Goal: Information Seeking & Learning: Learn about a topic

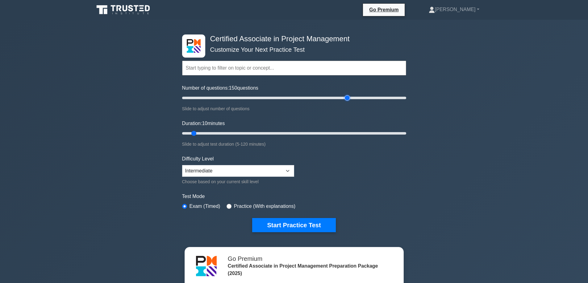
drag, startPoint x: 190, startPoint y: 95, endPoint x: 349, endPoint y: 96, distance: 158.8
type input "150"
click at [349, 96] on input "Number of questions: 150 questions" at bounding box center [294, 97] width 224 height 7
drag, startPoint x: 193, startPoint y: 133, endPoint x: 410, endPoint y: 131, distance: 217.4
type input "120"
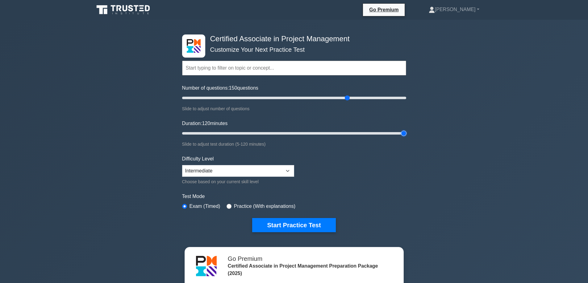
click at [406, 131] on input "Duration: 120 minutes" at bounding box center [294, 133] width 224 height 7
click at [275, 170] on select "Beginner Intermediate Expert" at bounding box center [238, 171] width 112 height 12
select select "expert"
click at [182, 165] on select "Beginner Intermediate Expert" at bounding box center [238, 171] width 112 height 12
click at [256, 207] on label "Practice (With explanations)" at bounding box center [264, 206] width 61 height 7
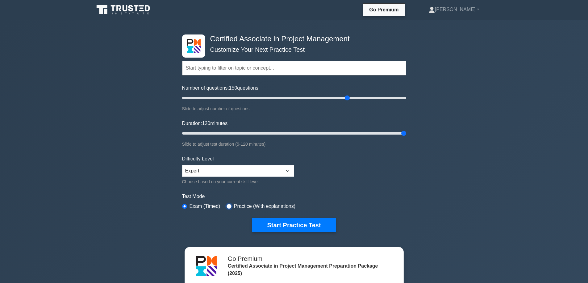
click at [229, 206] on input "radio" at bounding box center [228, 206] width 5 height 5
radio input "true"
click at [293, 222] on button "Start Practice Test" at bounding box center [293, 225] width 83 height 14
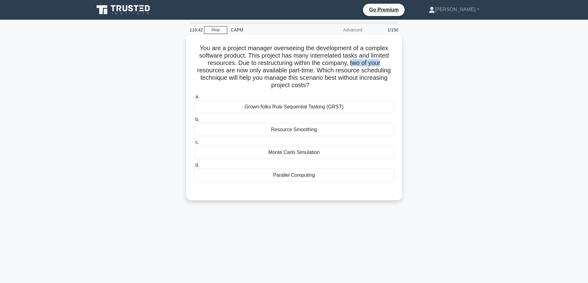
drag, startPoint x: 352, startPoint y: 64, endPoint x: 390, endPoint y: 62, distance: 38.6
click at [390, 62] on h5 "You are a project manager overseeing the development of a complex software prod…" at bounding box center [293, 66] width 201 height 45
click at [310, 56] on h5 "You are a project manager overseeing the development of a complex software prod…" at bounding box center [293, 66] width 201 height 45
drag, startPoint x: 312, startPoint y: 55, endPoint x: 357, endPoint y: 53, distance: 44.7
click at [357, 53] on h5 "You are a project manager overseeing the development of a complex software prod…" at bounding box center [293, 66] width 201 height 45
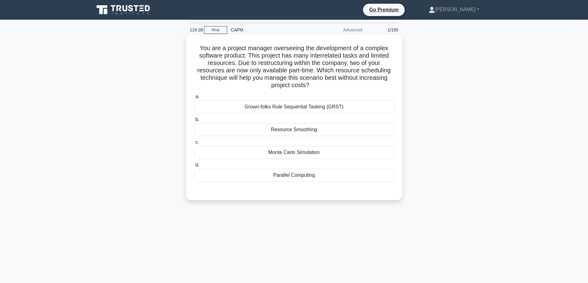
click at [308, 152] on div "Monte Carlo Simulation" at bounding box center [294, 152] width 200 height 13
click at [194, 145] on input "c. Monte Carlo Simulation" at bounding box center [194, 143] width 0 height 4
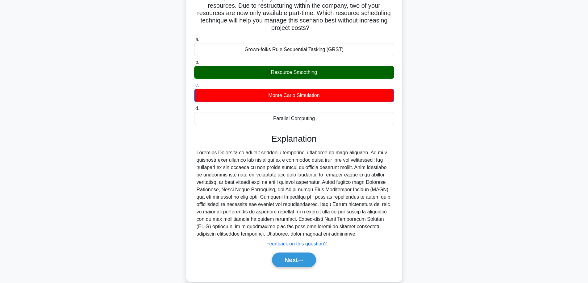
scroll to position [68, 0]
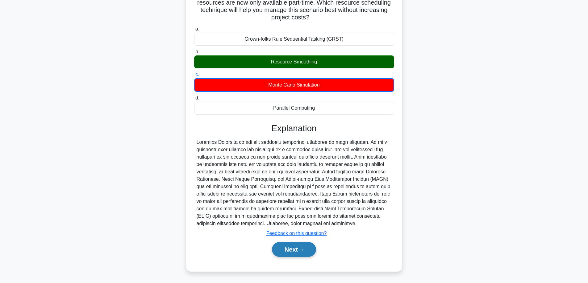
click at [306, 252] on button "Next" at bounding box center [294, 249] width 44 height 15
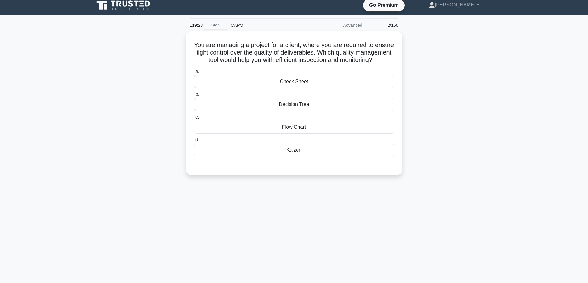
scroll to position [0, 0]
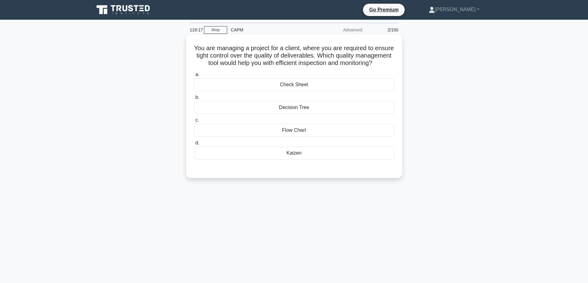
drag, startPoint x: 247, startPoint y: 49, endPoint x: 378, endPoint y: 69, distance: 132.0
click at [378, 67] on h5 "You are managing a project for a client, where you are required to ensure tight…" at bounding box center [293, 55] width 201 height 23
click at [324, 67] on h5 "You are managing a project for a client, where you are required to ensure tight…" at bounding box center [293, 55] width 201 height 23
click at [313, 90] on div "Check Sheet" at bounding box center [294, 84] width 200 height 13
click at [194, 77] on input "a. Check Sheet" at bounding box center [194, 75] width 0 height 4
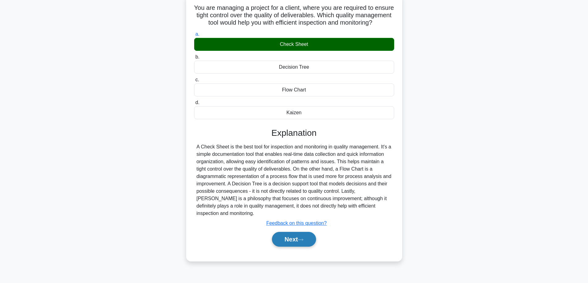
scroll to position [50, 0]
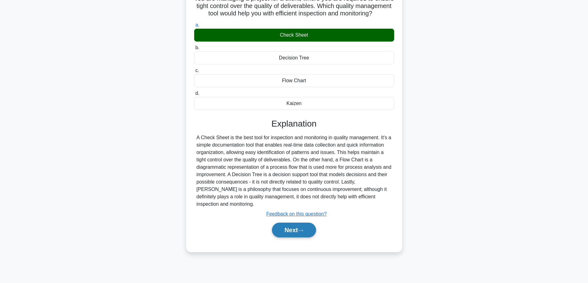
click at [289, 233] on button "Next" at bounding box center [294, 230] width 44 height 15
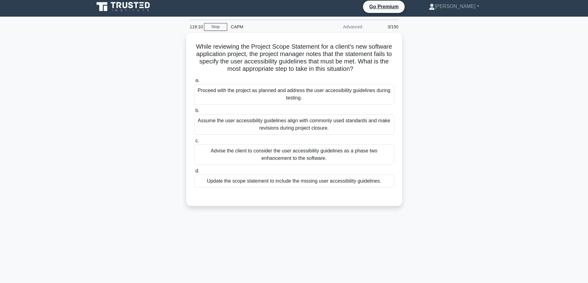
scroll to position [0, 0]
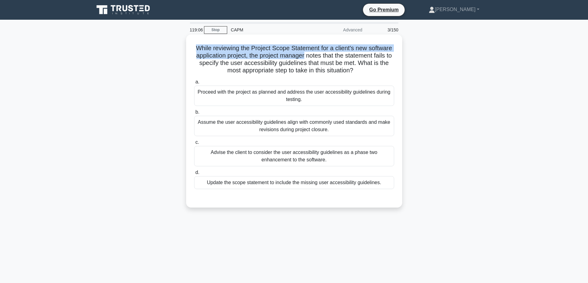
drag, startPoint x: 194, startPoint y: 45, endPoint x: 309, endPoint y: 57, distance: 115.3
click at [309, 57] on h5 "While reviewing the Project Scope Statement for a client's new software applica…" at bounding box center [293, 59] width 201 height 30
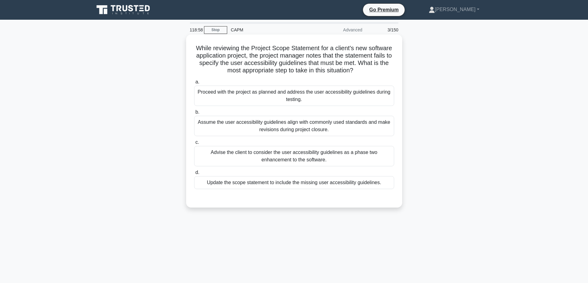
click at [258, 62] on h5 "While reviewing the Project Scope Statement for a client's new software applica…" at bounding box center [293, 59] width 201 height 30
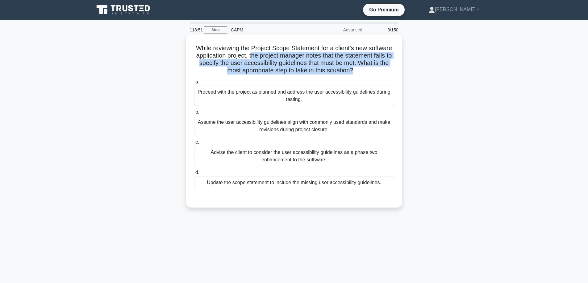
drag, startPoint x: 253, startPoint y: 56, endPoint x: 359, endPoint y: 69, distance: 106.8
click at [359, 69] on h5 "While reviewing the Project Scope Statement for a client's new software applica…" at bounding box center [293, 59] width 201 height 30
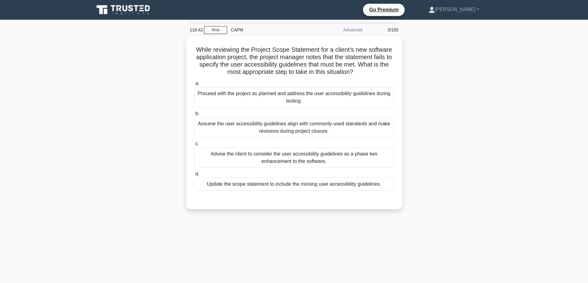
click at [473, 113] on div "While reviewing the Project Scope Statement for a client's new software applica…" at bounding box center [293, 126] width 407 height 181
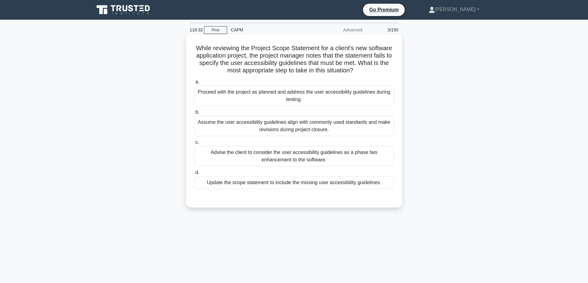
click at [353, 159] on div "Advise the client to consider the user accessibility guidelines as a phase two …" at bounding box center [294, 156] width 200 height 20
click at [194, 145] on input "c. Advise the client to consider the user accessibility guidelines as a phase t…" at bounding box center [194, 143] width 0 height 4
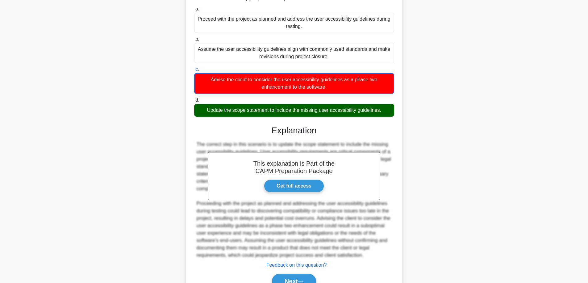
scroll to position [105, 0]
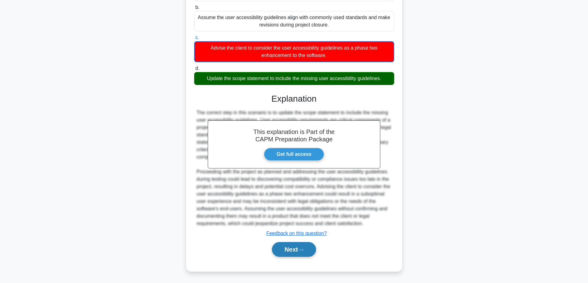
click at [303, 251] on icon at bounding box center [301, 250] width 6 height 3
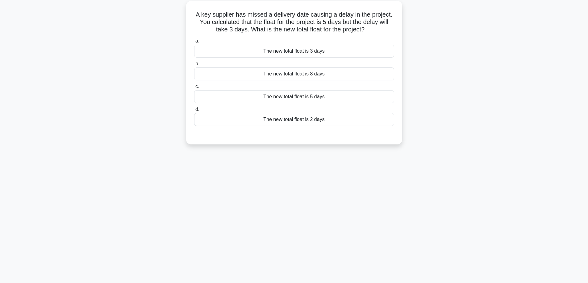
scroll to position [0, 0]
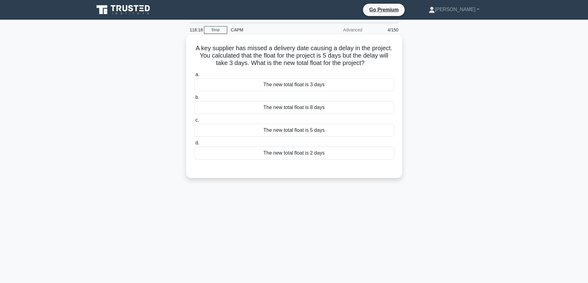
drag, startPoint x: 193, startPoint y: 56, endPoint x: 368, endPoint y: 66, distance: 174.8
click at [368, 66] on div "A key supplier has missed a delivery date causing a delay in the project. You c…" at bounding box center [293, 106] width 211 height 139
click at [336, 151] on div "The new total float is 2 days" at bounding box center [294, 153] width 200 height 13
click at [194, 145] on input "d. The new total float is 2 days" at bounding box center [194, 143] width 0 height 4
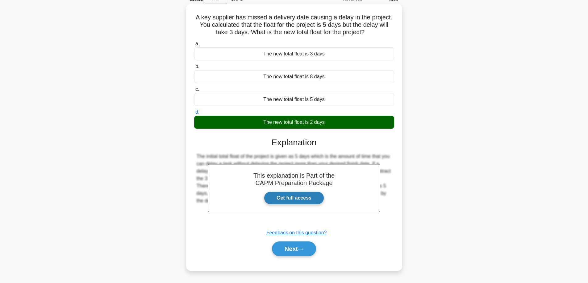
scroll to position [50, 0]
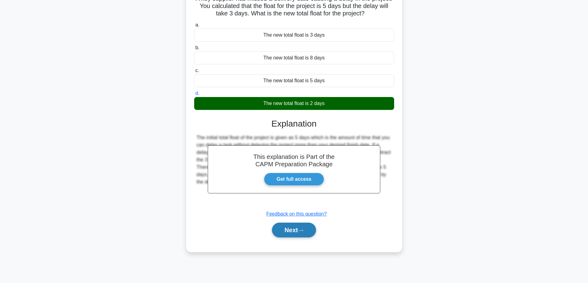
click at [301, 227] on button "Next" at bounding box center [294, 230] width 44 height 15
click at [293, 231] on button "Next" at bounding box center [294, 230] width 44 height 15
click at [295, 229] on button "Next" at bounding box center [294, 230] width 44 height 15
click at [288, 229] on button "Next" at bounding box center [294, 230] width 44 height 15
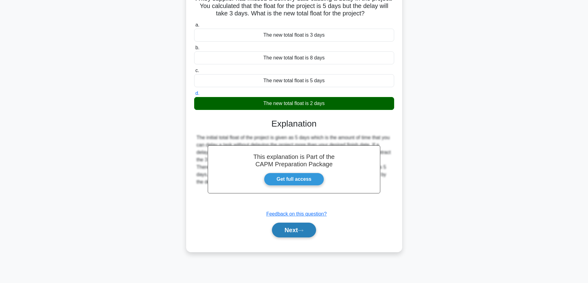
click at [288, 229] on button "Next" at bounding box center [294, 230] width 44 height 15
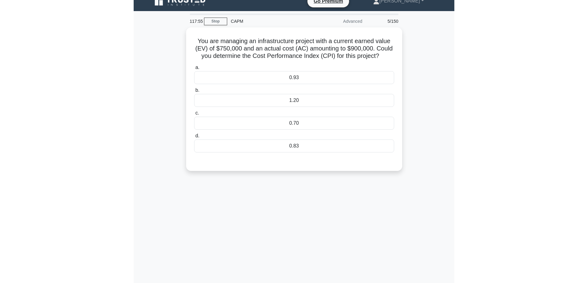
scroll to position [0, 0]
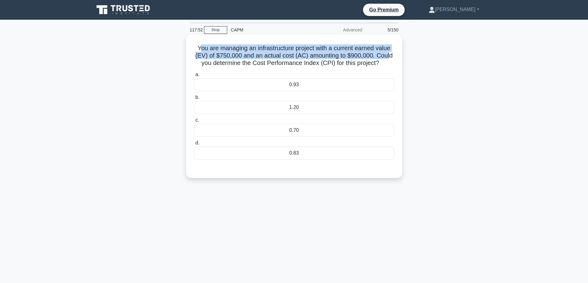
drag, startPoint x: 197, startPoint y: 48, endPoint x: 391, endPoint y: 58, distance: 194.2
click at [391, 58] on h5 "You are managing an infrastructure project with a current earned value (EV) of …" at bounding box center [293, 55] width 201 height 23
click at [324, 57] on h5 "You are managing an infrastructure project with a current earned value (EV) of …" at bounding box center [293, 55] width 201 height 23
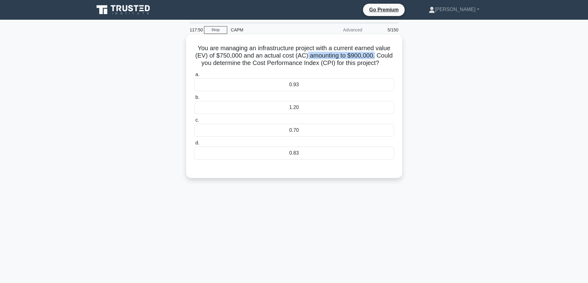
drag, startPoint x: 307, startPoint y: 55, endPoint x: 374, endPoint y: 56, distance: 67.9
click at [374, 56] on h5 "You are managing an infrastructure project with a current earned value (EV) of …" at bounding box center [293, 55] width 201 height 23
click at [263, 66] on h5 "You are managing an infrastructure project with a current earned value (EV) of …" at bounding box center [293, 55] width 201 height 23
drag, startPoint x: 258, startPoint y: 62, endPoint x: 343, endPoint y: 63, distance: 85.1
click at [343, 63] on h5 "You are managing an infrastructure project with a current earned value (EV) of …" at bounding box center [293, 55] width 201 height 23
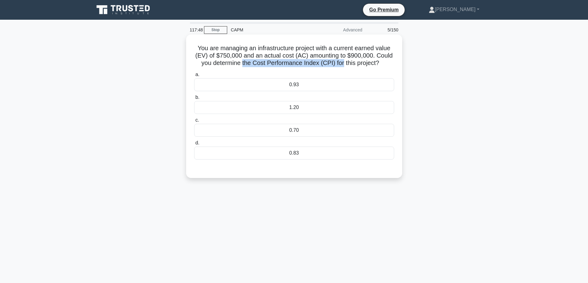
click at [341, 63] on h5 "You are managing an infrastructure project with a current earned value (EV) of …" at bounding box center [293, 55] width 201 height 23
drag, startPoint x: 190, startPoint y: 55, endPoint x: 372, endPoint y: 56, distance: 181.7
click at [372, 56] on div "You are managing an infrastructure project with a current earned value (EV) of …" at bounding box center [293, 106] width 211 height 139
click at [337, 152] on div "0.83" at bounding box center [294, 153] width 200 height 13
click at [194, 145] on input "d. 0.83" at bounding box center [194, 143] width 0 height 4
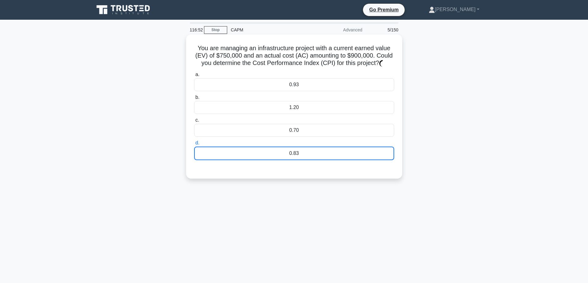
click at [316, 152] on div "0.83" at bounding box center [294, 154] width 200 height 14
click at [194, 145] on input "d. 0.83" at bounding box center [194, 143] width 0 height 4
click at [316, 151] on div "0.83" at bounding box center [294, 154] width 200 height 14
click at [194, 145] on input "d. 0.83" at bounding box center [194, 143] width 0 height 4
drag, startPoint x: 316, startPoint y: 151, endPoint x: 340, endPoint y: 108, distance: 49.7
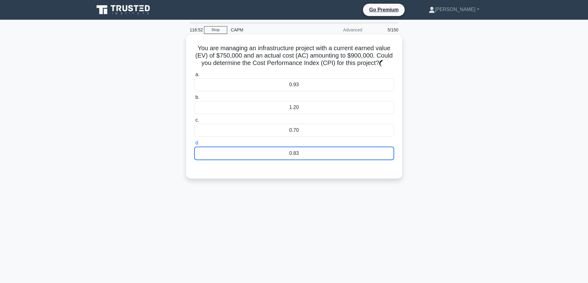
click at [316, 151] on div "0.83" at bounding box center [294, 154] width 200 height 14
click at [194, 145] on input "d. 0.83" at bounding box center [194, 143] width 0 height 4
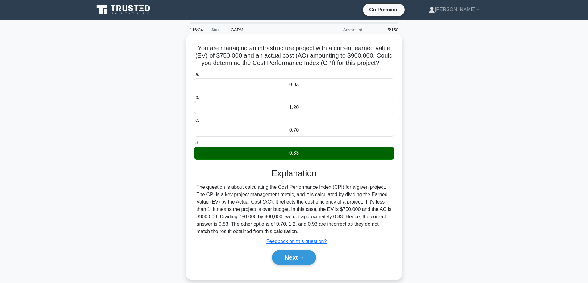
click at [351, 128] on div "0.70" at bounding box center [294, 130] width 200 height 13
click at [194, 122] on input "c. 0.70" at bounding box center [194, 120] width 0 height 4
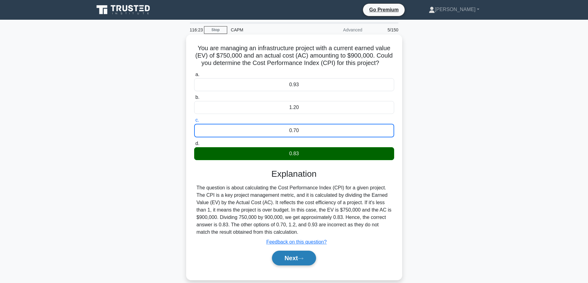
click at [296, 261] on button "Next" at bounding box center [294, 258] width 44 height 15
